Goal: Complete application form

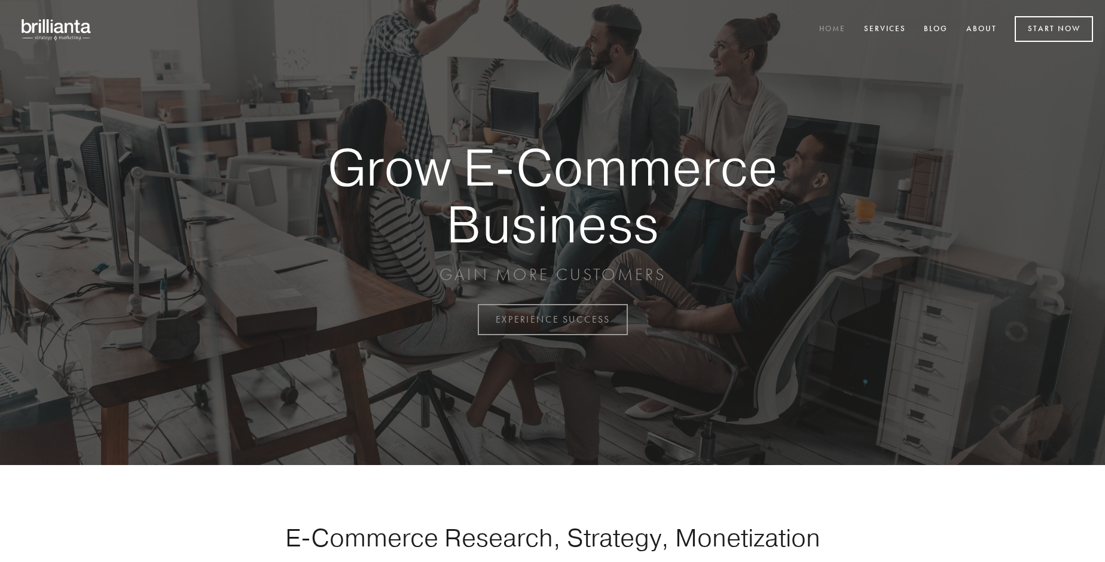
scroll to position [3136, 0]
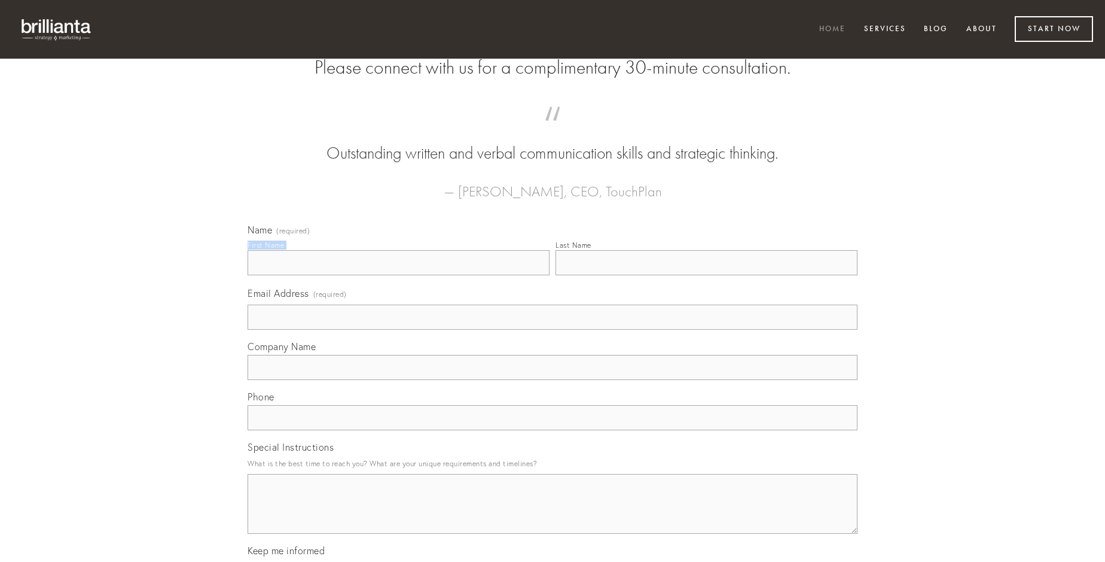
type input "[PERSON_NAME]"
click at [706, 275] on input "Last Name" at bounding box center [707, 262] width 302 height 25
type input "[PERSON_NAME]"
click at [553, 330] on input "Email Address (required)" at bounding box center [553, 316] width 610 height 25
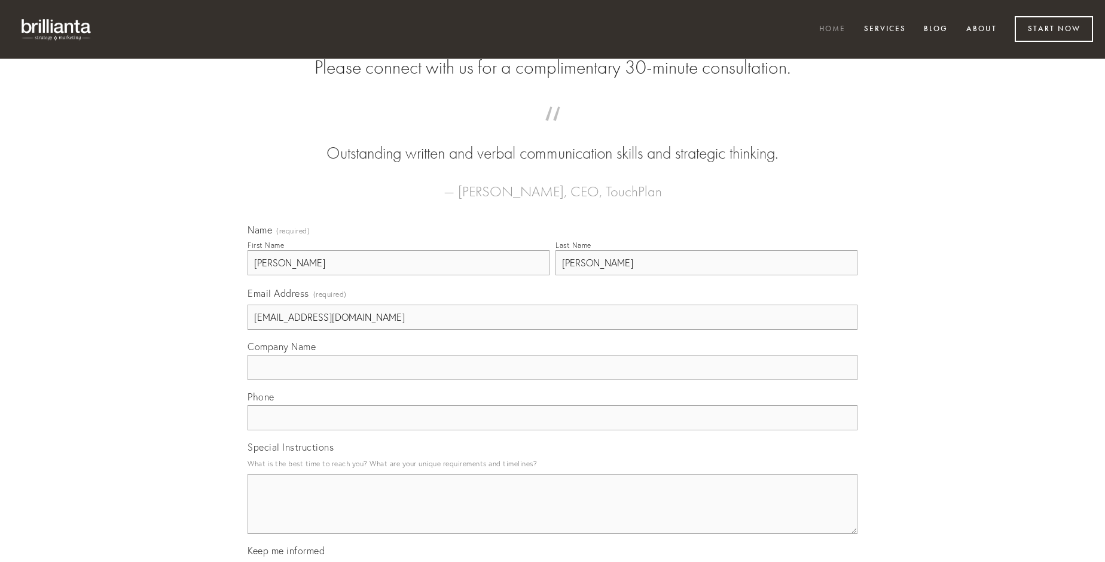
type input "[EMAIL_ADDRESS][DOMAIN_NAME]"
click at [553, 380] on input "Company Name" at bounding box center [553, 367] width 610 height 25
type input "curiositas"
click at [553, 430] on input "text" at bounding box center [553, 417] width 610 height 25
click at [553, 514] on textarea "Special Instructions" at bounding box center [553, 504] width 610 height 60
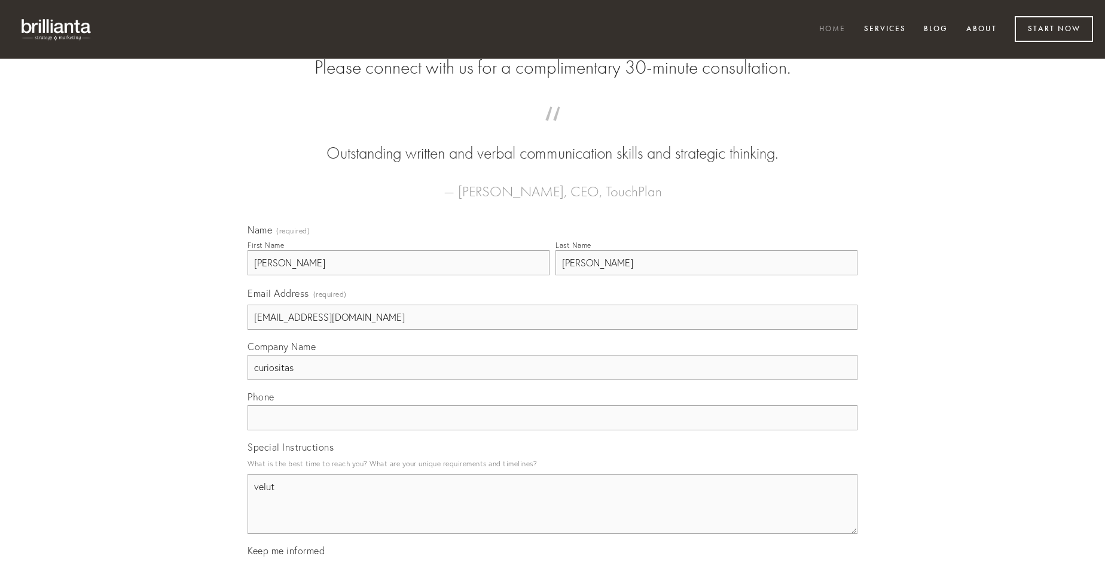
type textarea "velut"
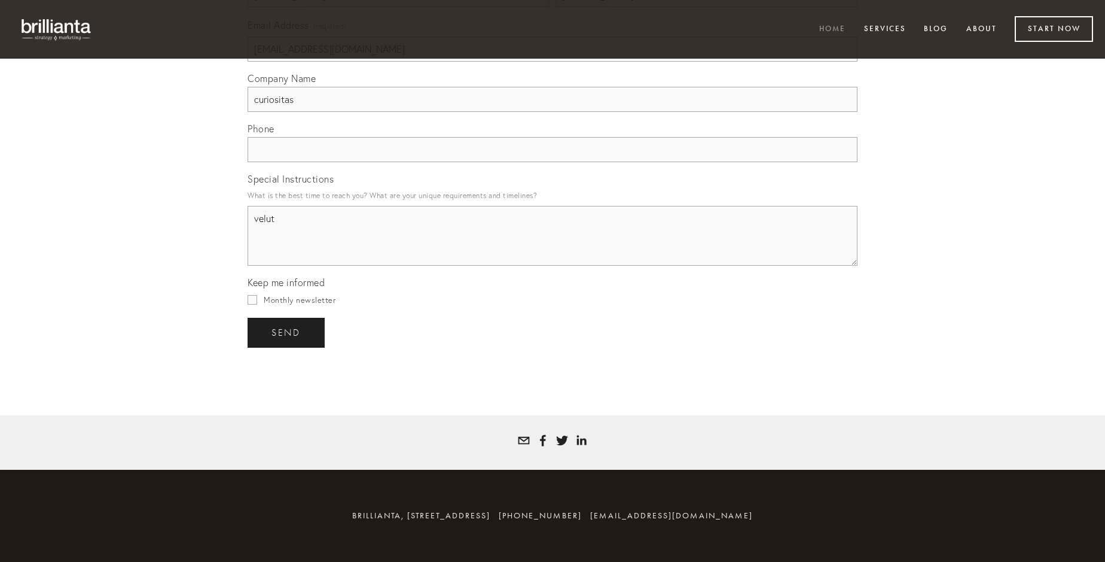
click at [287, 332] on span "send" at bounding box center [286, 332] width 29 height 11
